Goal: Transaction & Acquisition: Purchase product/service

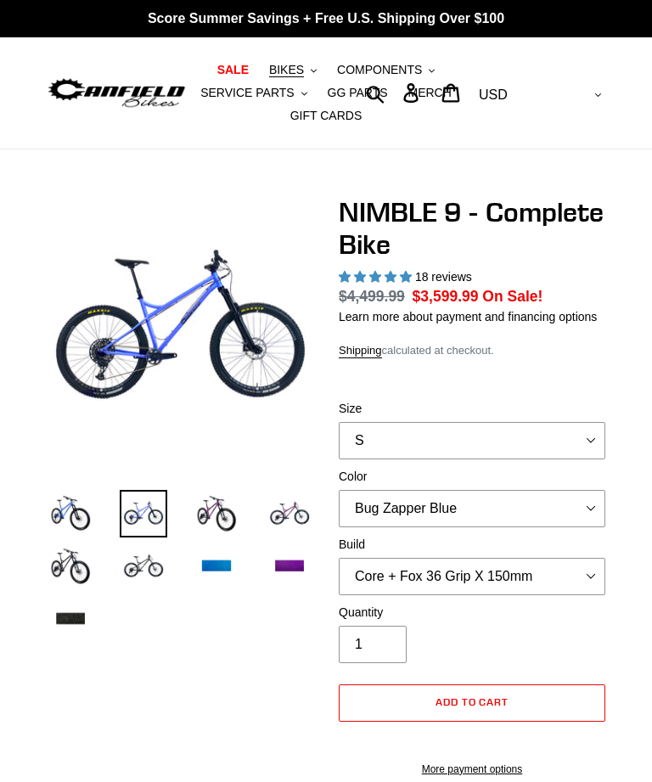
select select "highest-rating"
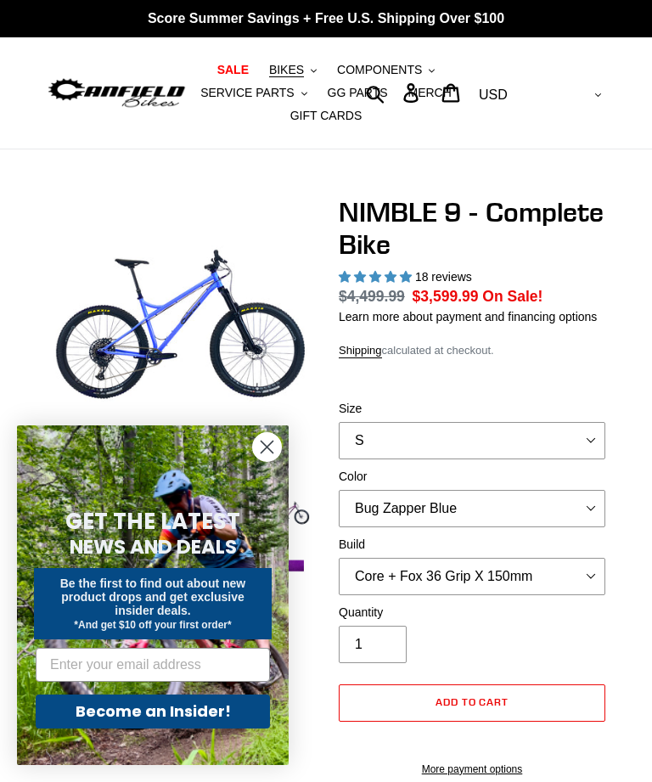
click at [220, 522] on div "Close dialog GET THE LATEST NEWS AND DEALS Be the first to find out about new p…" at bounding box center [153, 594] width 306 height 373
click at [268, 446] on icon "Close dialog" at bounding box center [267, 447] width 12 height 12
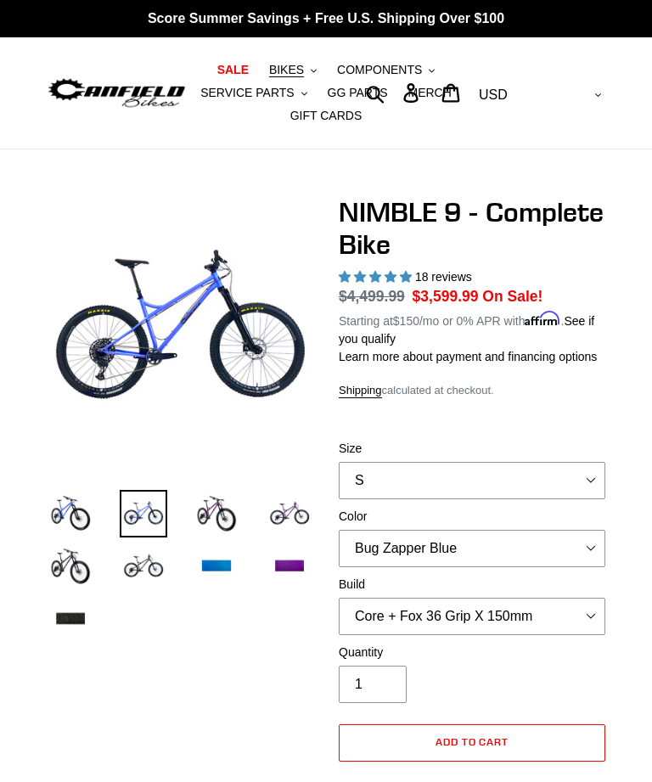
click at [226, 513] on img at bounding box center [217, 514] width 48 height 48
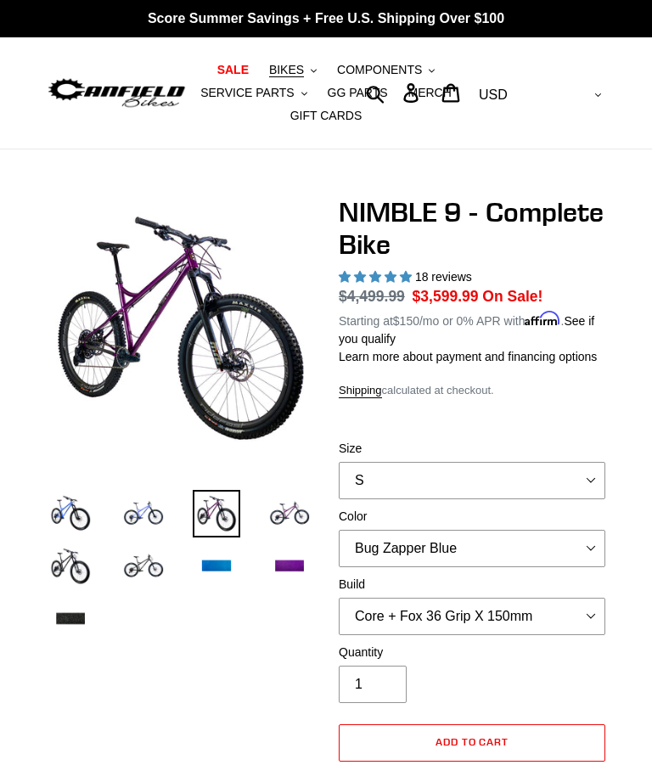
click at [148, 567] on img at bounding box center [144, 566] width 48 height 48
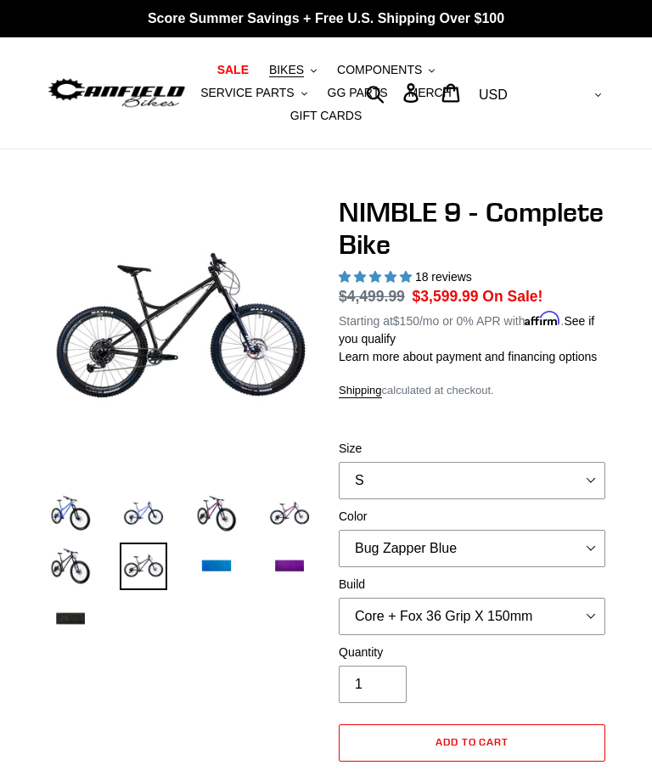
click at [143, 577] on img at bounding box center [144, 566] width 48 height 48
click at [290, 570] on img at bounding box center [290, 566] width 48 height 48
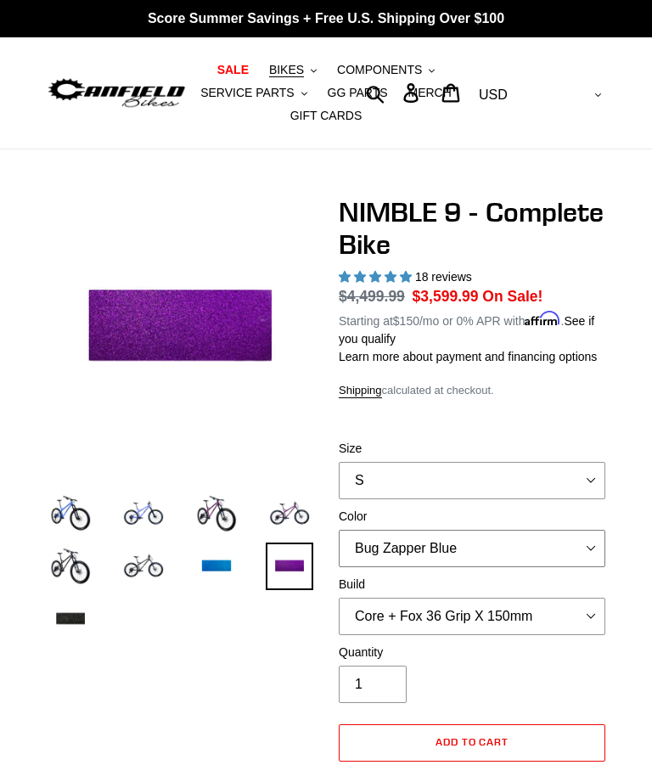
click at [586, 566] on select "Bug Zapper Blue Purple Haze - Sold Out Galaxy Black" at bounding box center [472, 548] width 267 height 37
click at [218, 567] on img at bounding box center [217, 566] width 48 height 48
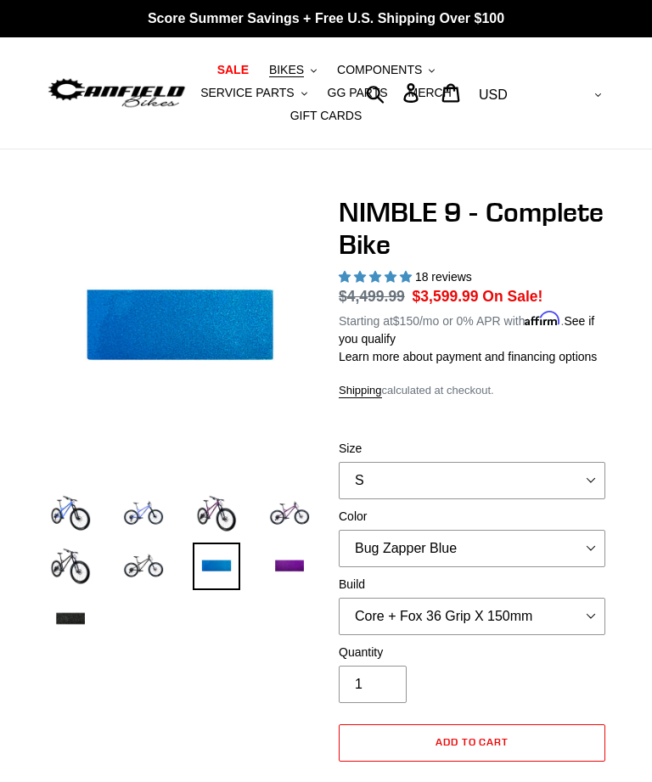
click at [138, 508] on img at bounding box center [144, 514] width 48 height 48
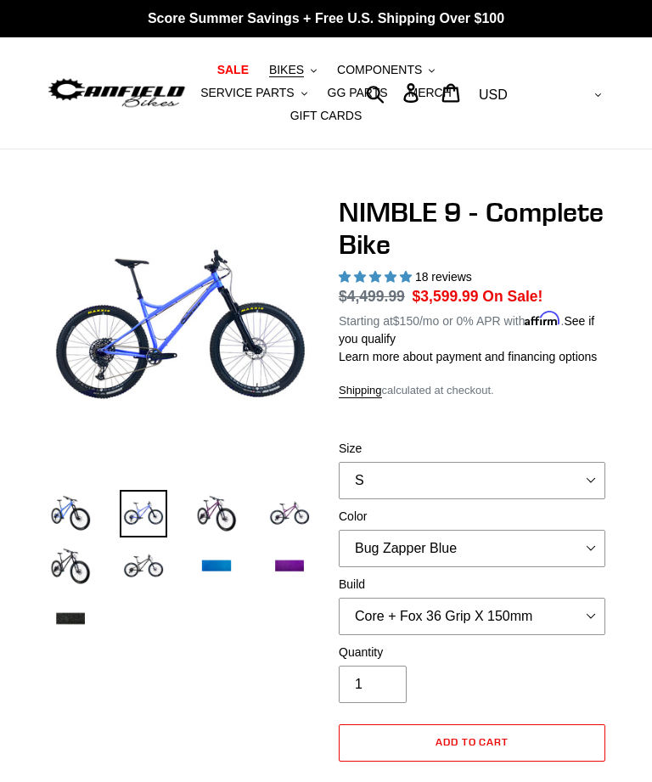
click at [152, 571] on img at bounding box center [144, 566] width 48 height 48
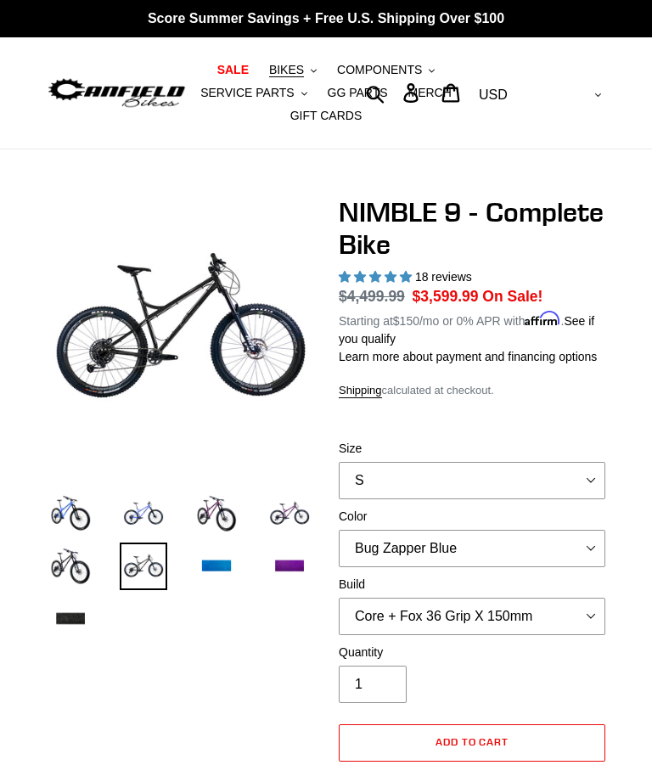
click at [76, 581] on img at bounding box center [71, 566] width 48 height 48
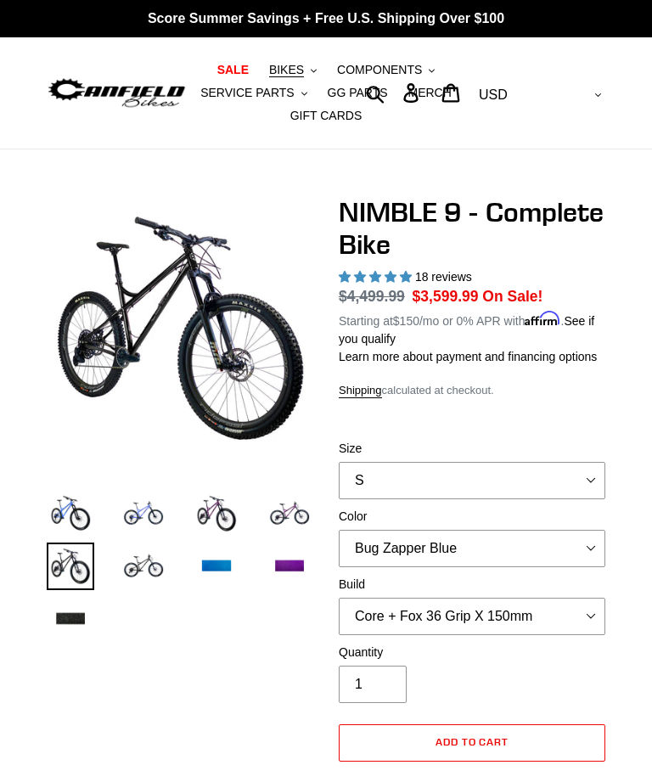
click at [211, 524] on img at bounding box center [217, 514] width 48 height 48
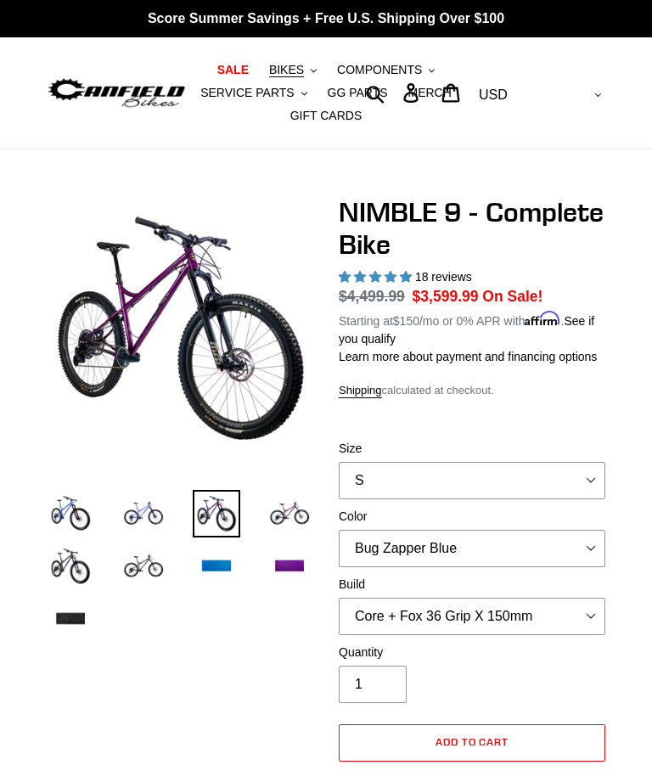
click at [166, 505] on img at bounding box center [144, 514] width 48 height 48
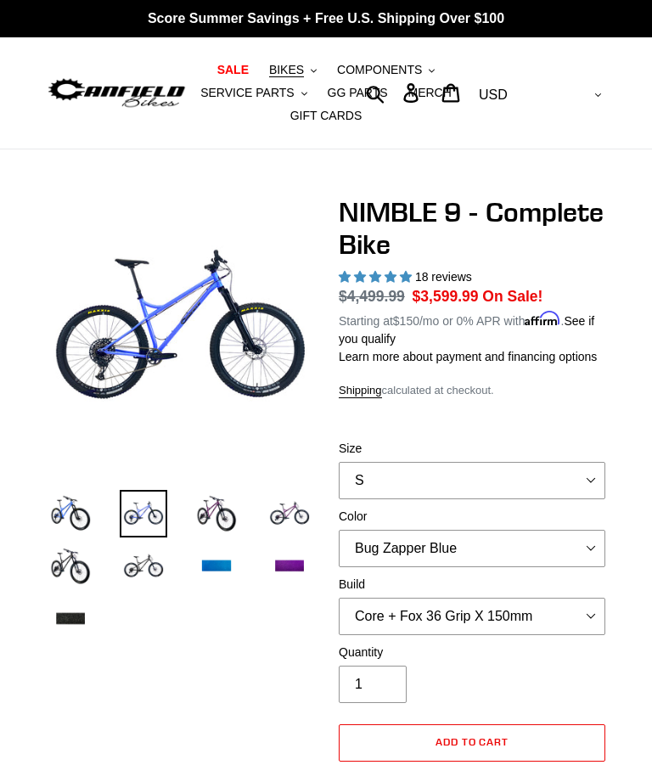
click at [77, 527] on img at bounding box center [71, 514] width 48 height 48
